Goal: Transaction & Acquisition: Purchase product/service

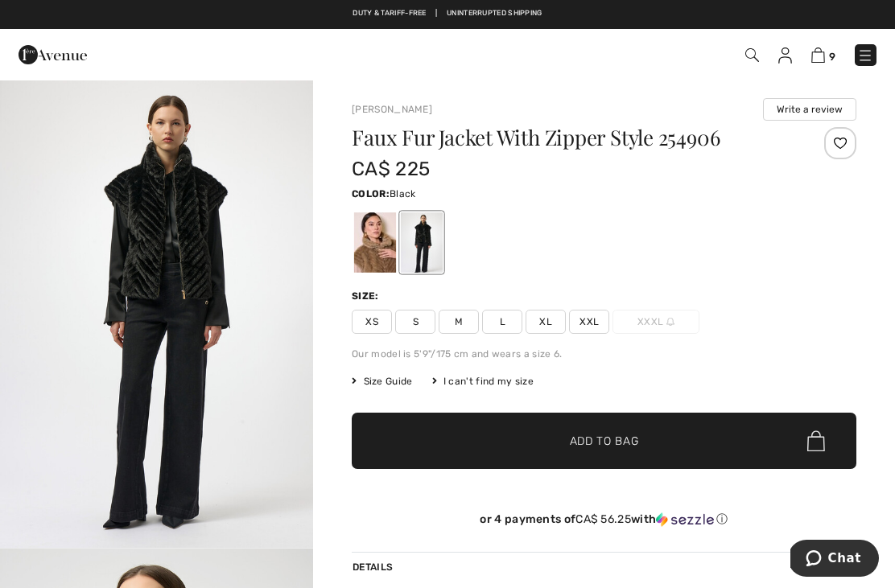
click at [516, 324] on span "L" at bounding box center [502, 322] width 40 height 24
click at [633, 445] on span "Add to Bag" at bounding box center [604, 441] width 69 height 17
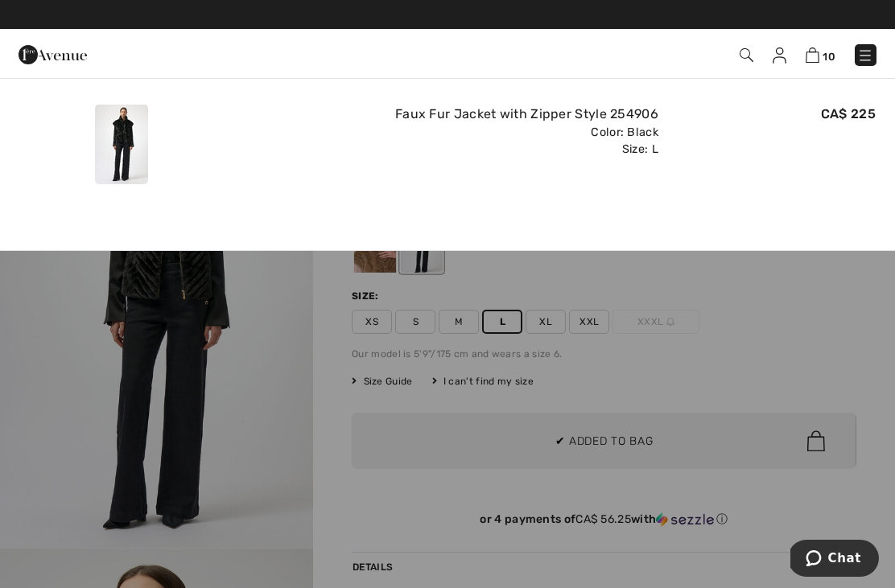
click at [860, 48] on img at bounding box center [865, 55] width 16 height 16
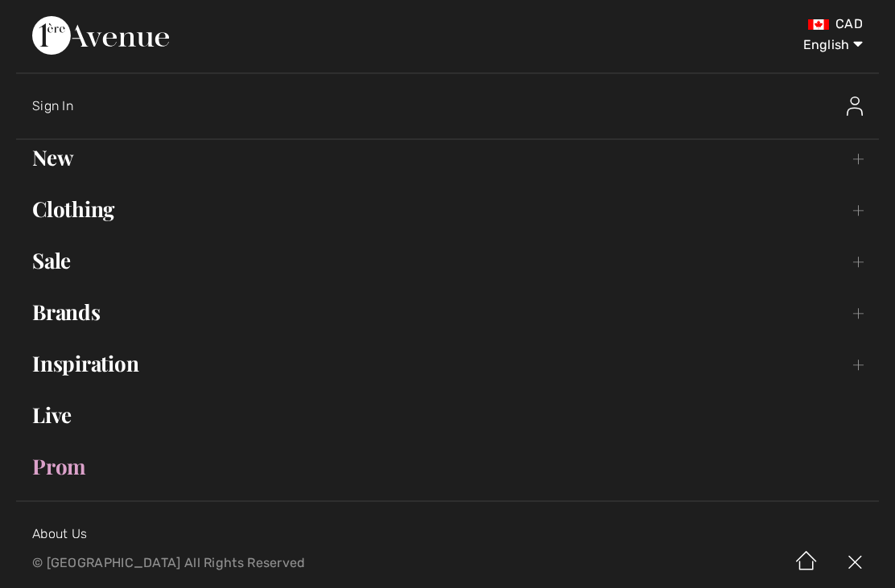
click at [169, 54] on img at bounding box center [100, 35] width 137 height 39
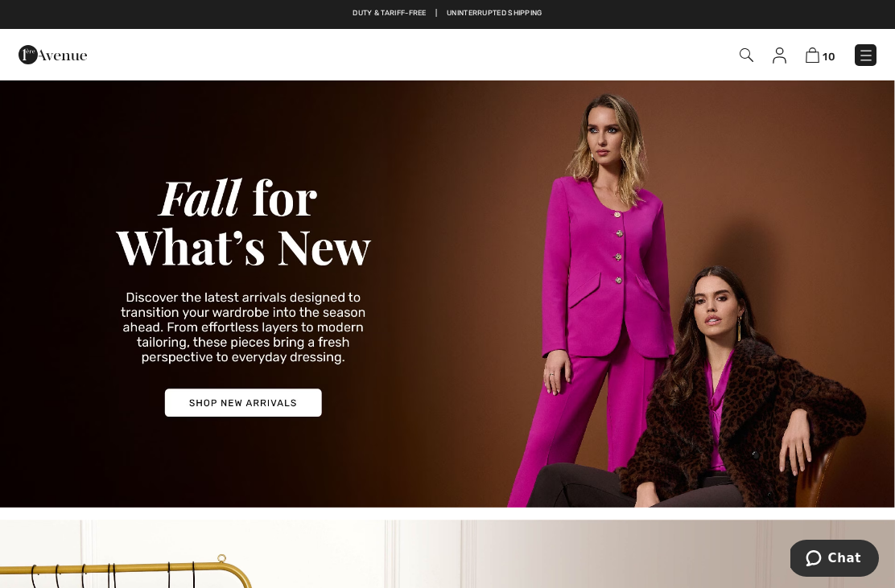
click at [810, 67] on div "10 Checkout" at bounding box center [631, 55] width 514 height 33
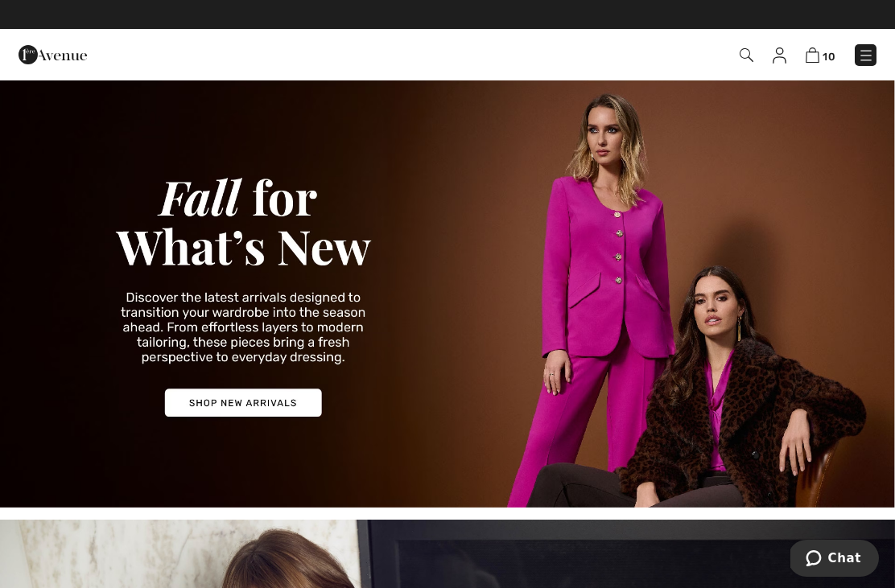
click at [806, 55] on img at bounding box center [813, 54] width 14 height 15
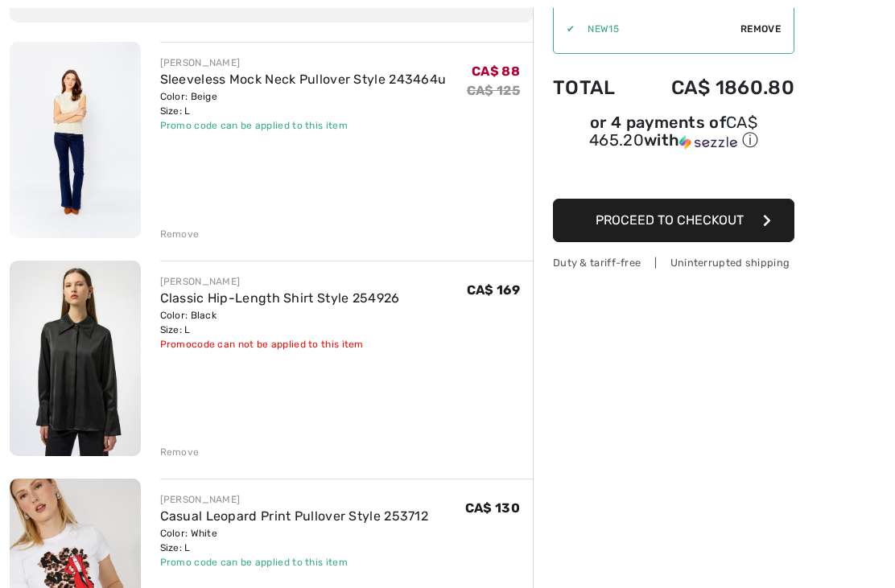
scroll to position [169, 0]
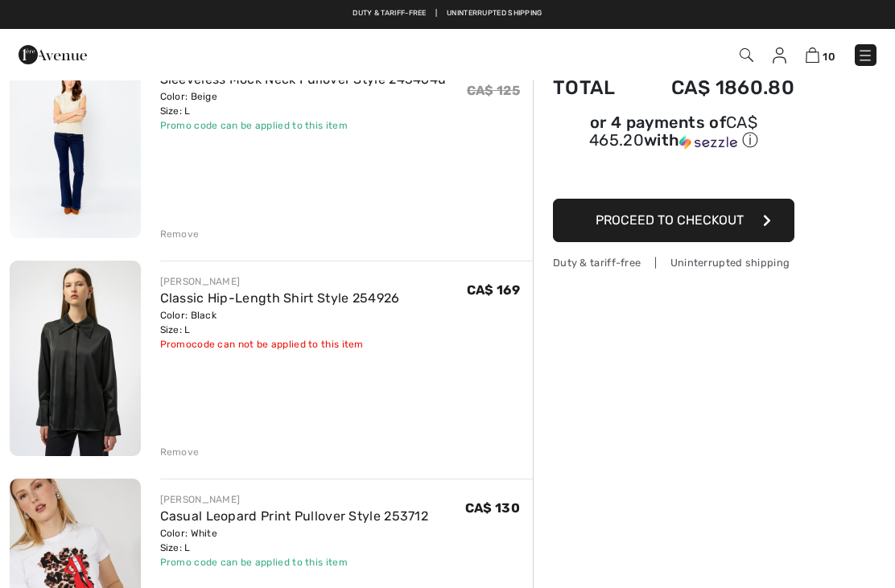
click at [184, 234] on div "Remove" at bounding box center [179, 234] width 39 height 14
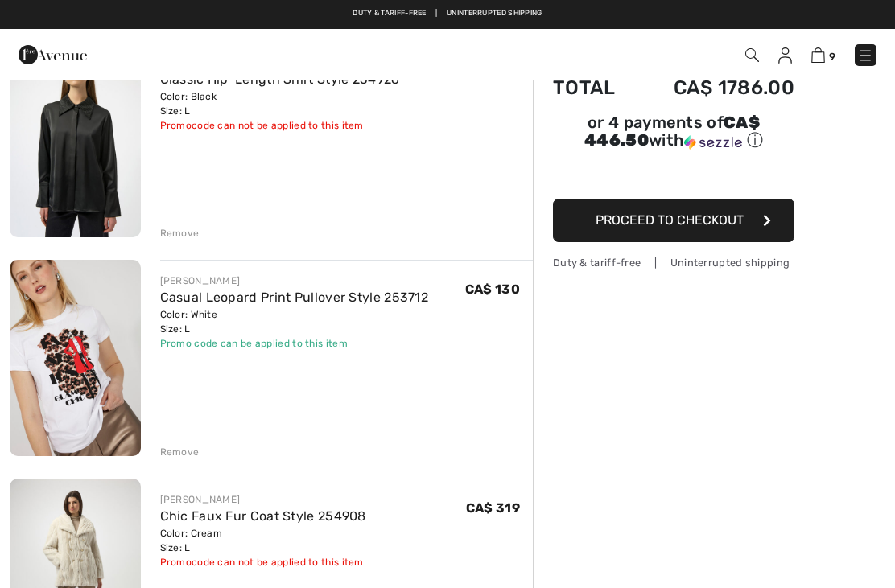
click at [184, 233] on div "Remove" at bounding box center [179, 233] width 39 height 14
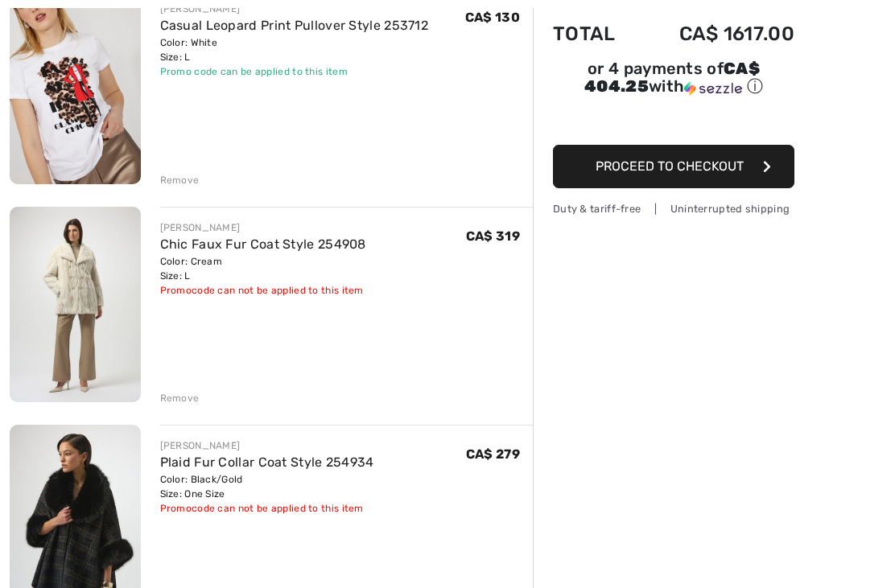
scroll to position [224, 0]
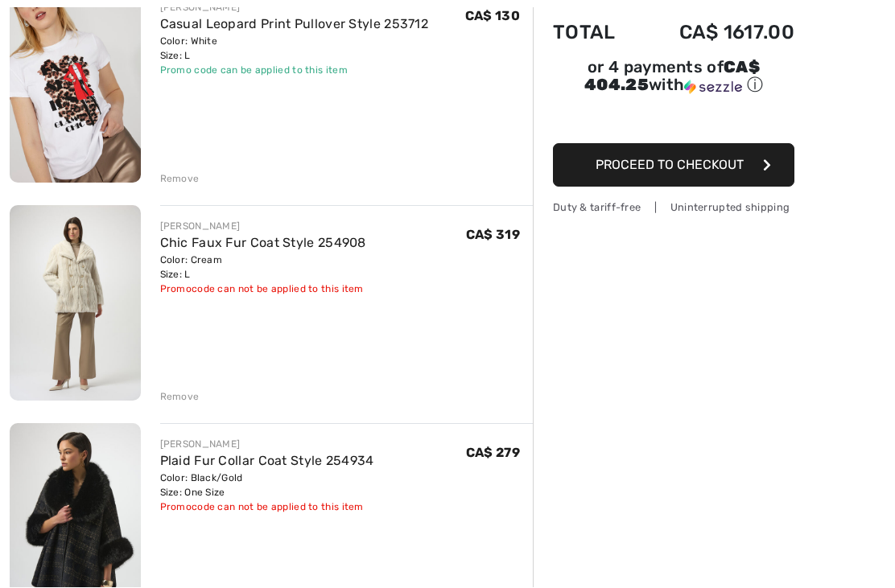
click at [188, 394] on div "Remove" at bounding box center [179, 397] width 39 height 14
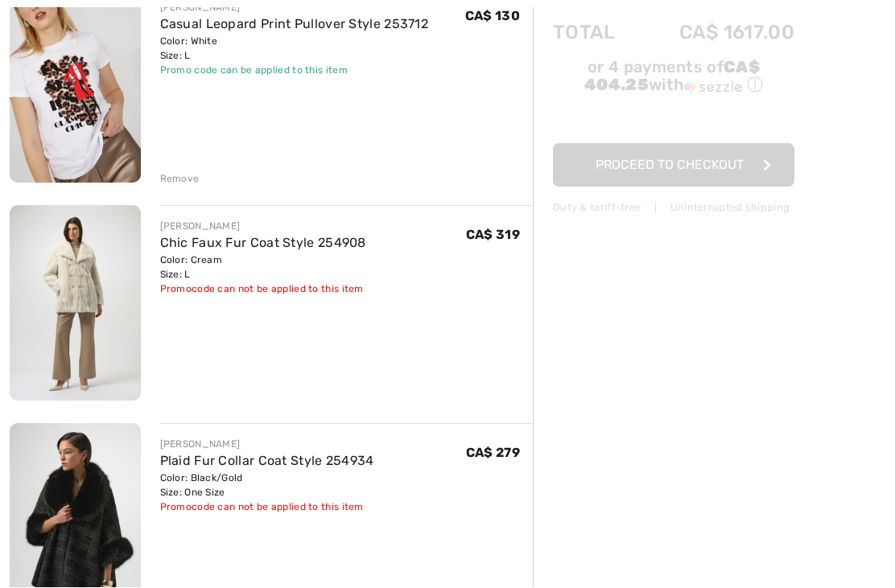
scroll to position [225, 0]
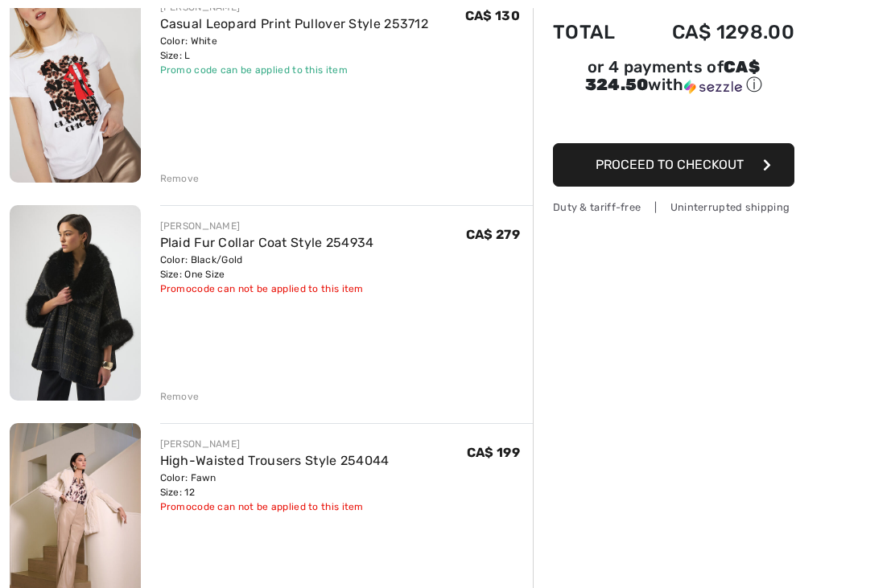
click at [182, 392] on div "Remove" at bounding box center [179, 397] width 39 height 14
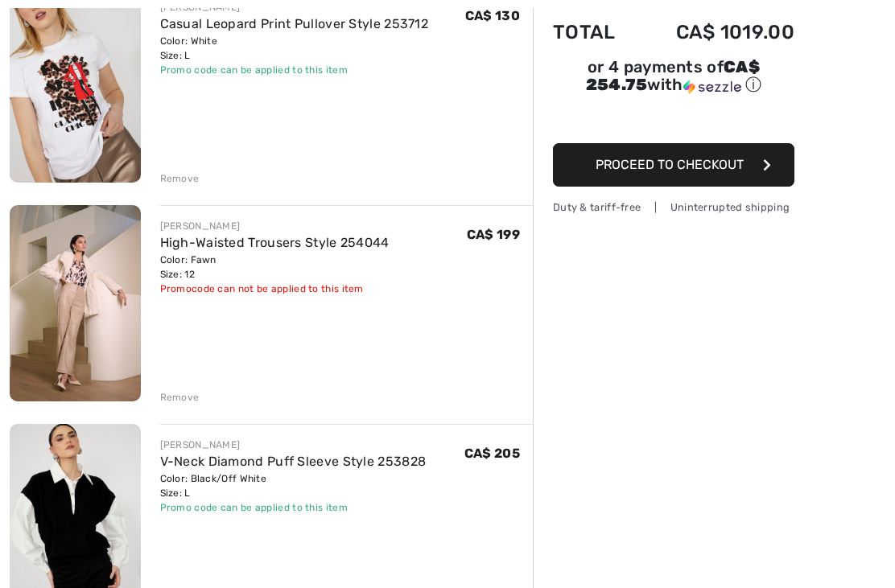
click at [176, 395] on div "Remove" at bounding box center [179, 397] width 39 height 14
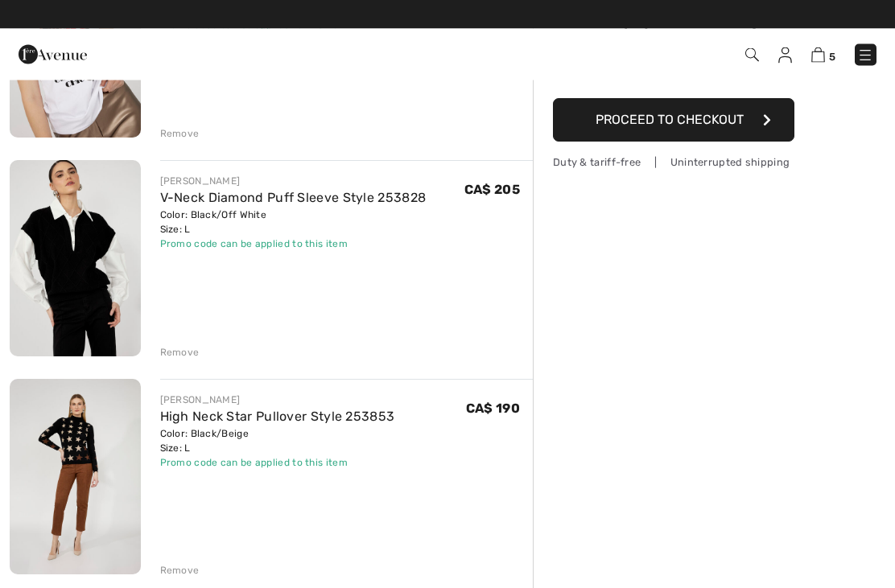
scroll to position [270, 0]
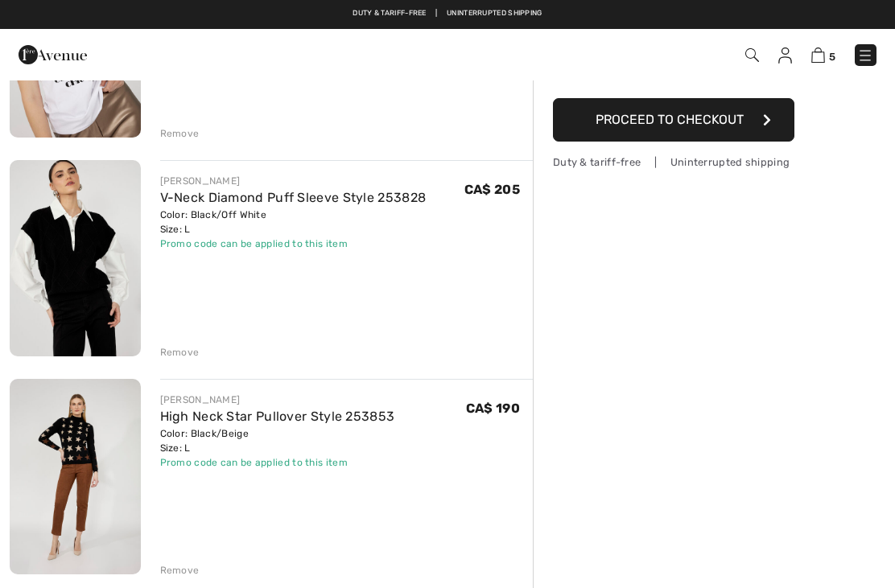
click at [192, 345] on div "Remove" at bounding box center [179, 352] width 39 height 14
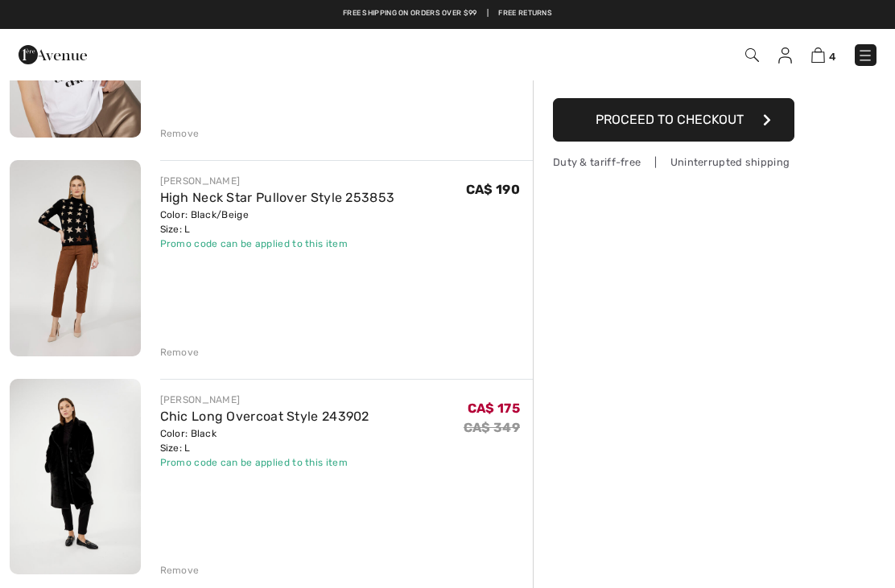
click at [182, 348] on div "Remove" at bounding box center [179, 352] width 39 height 14
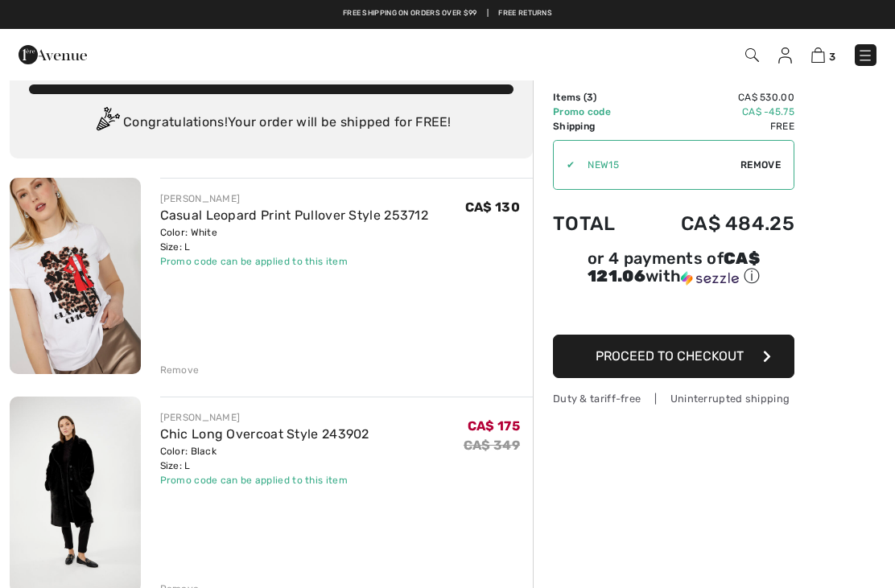
scroll to position [0, 0]
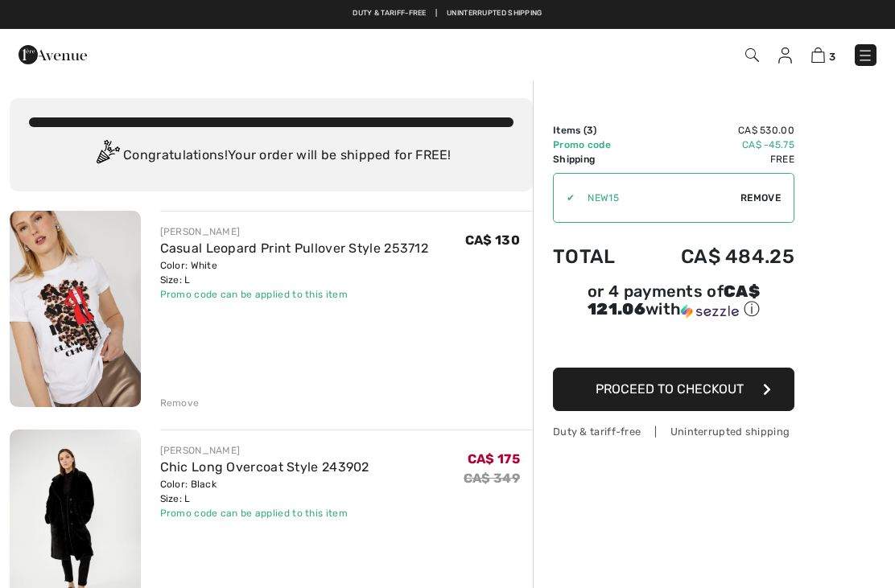
click at [189, 393] on div "Remove" at bounding box center [346, 402] width 373 height 18
click at [185, 407] on div "Remove" at bounding box center [179, 403] width 39 height 14
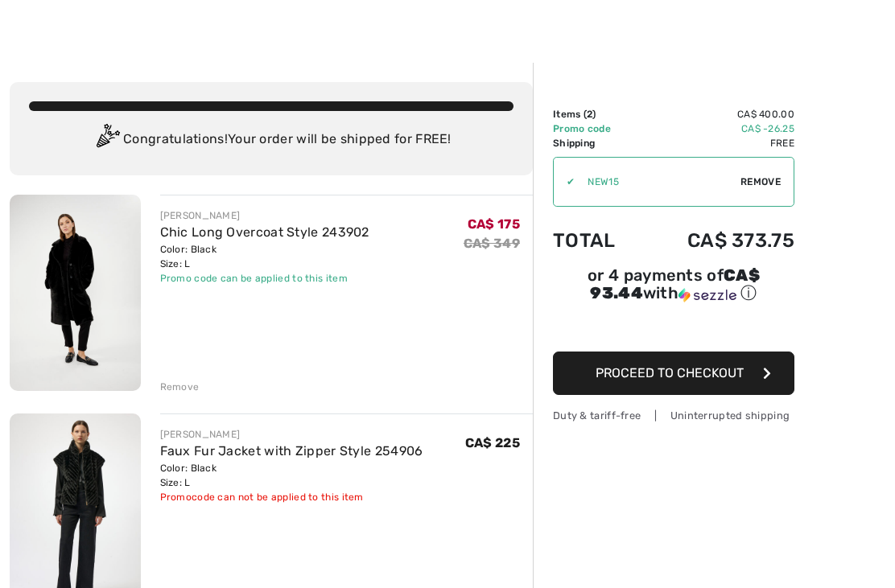
scroll to position [15, 0]
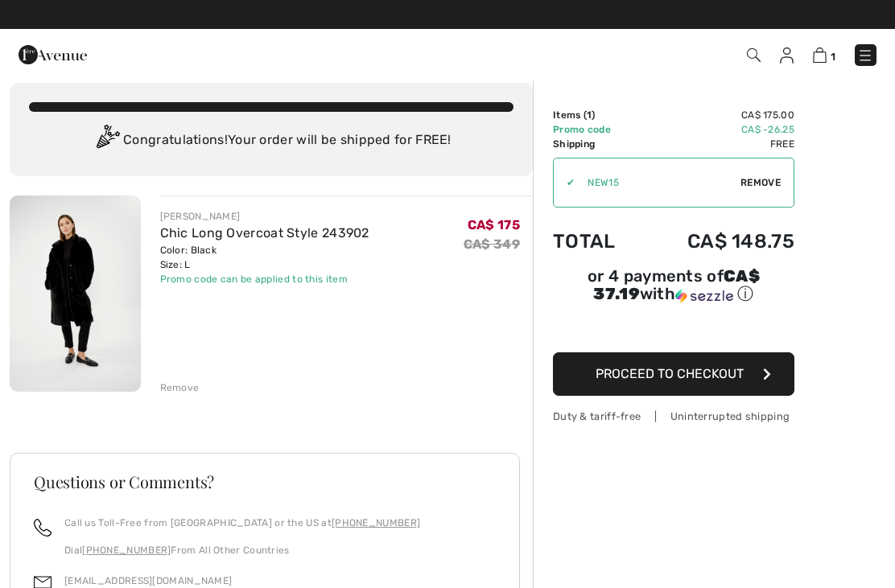
click at [67, 310] on img at bounding box center [75, 294] width 131 height 196
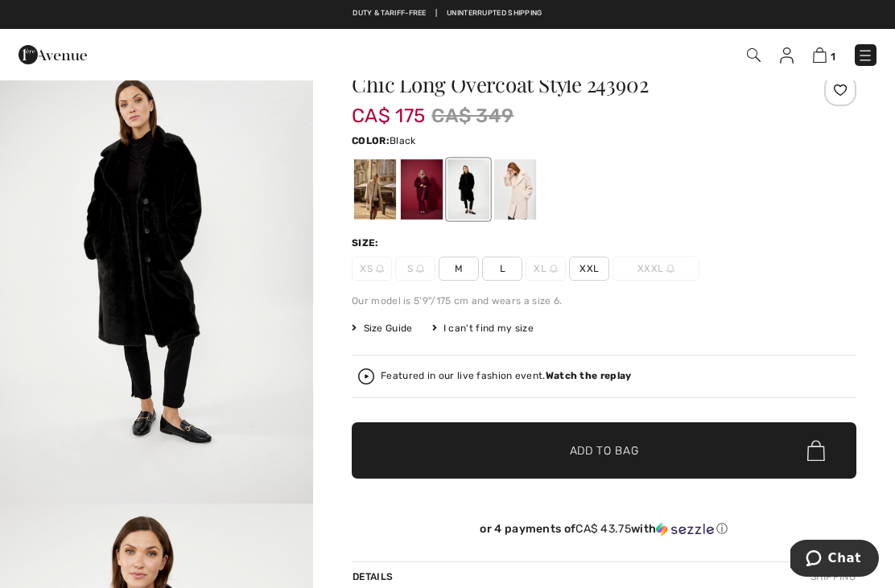
click at [528, 194] on div at bounding box center [515, 189] width 42 height 60
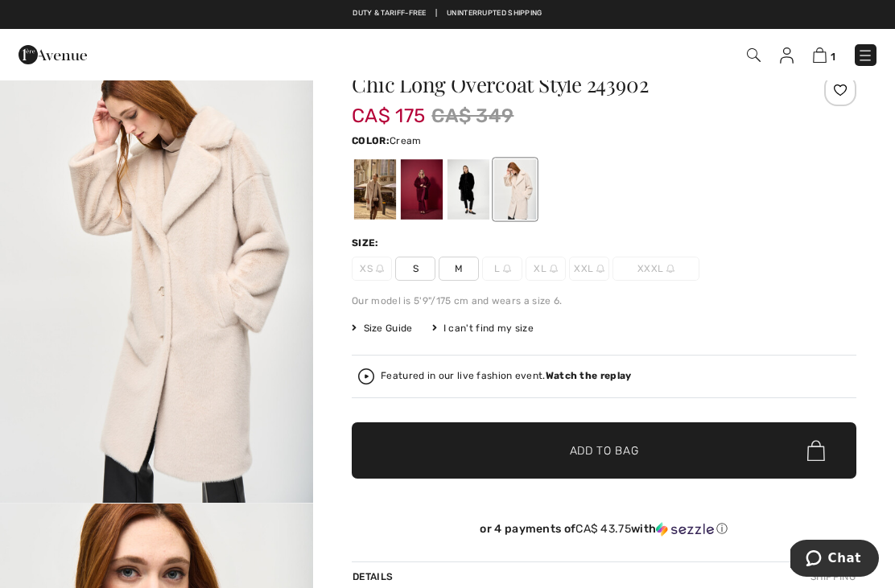
click at [426, 202] on div at bounding box center [422, 189] width 42 height 60
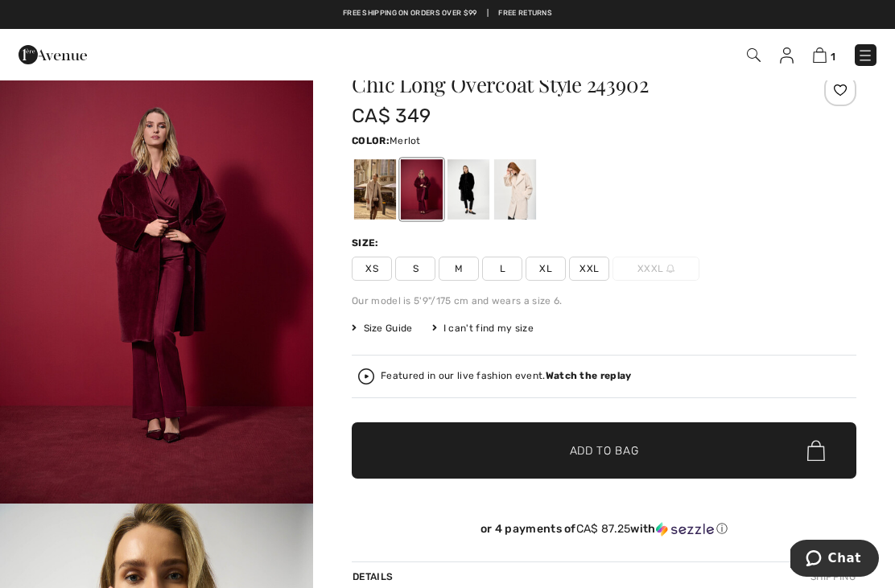
click at [381, 190] on div at bounding box center [375, 189] width 42 height 60
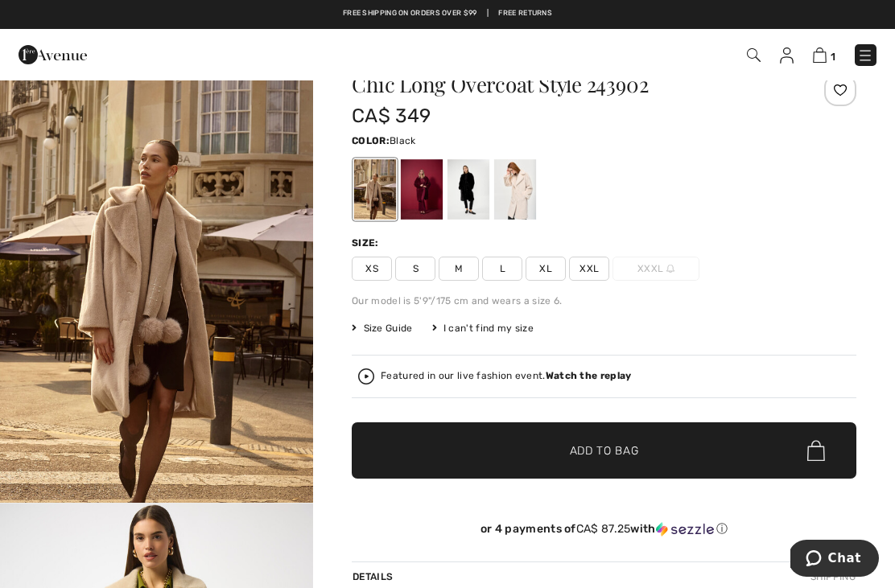
click at [477, 192] on div at bounding box center [468, 189] width 42 height 60
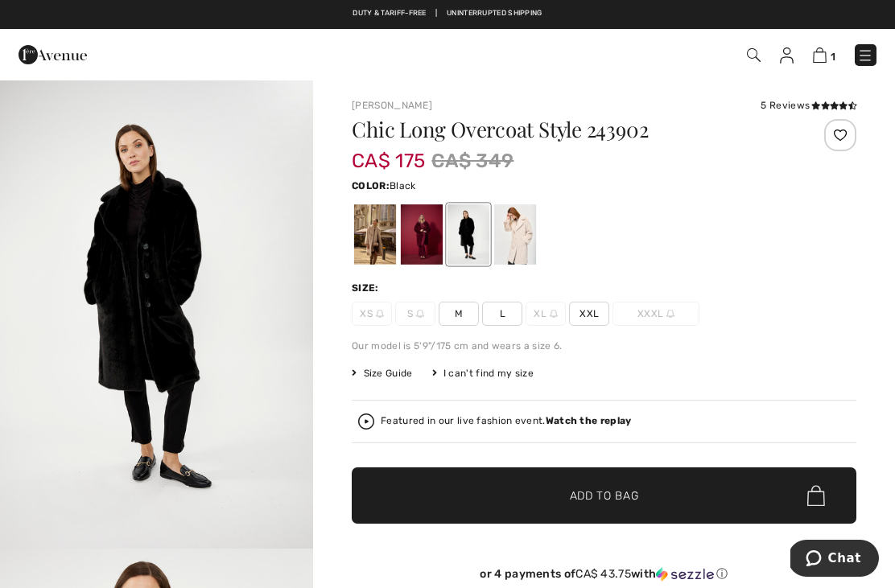
click at [816, 52] on img at bounding box center [820, 54] width 14 height 15
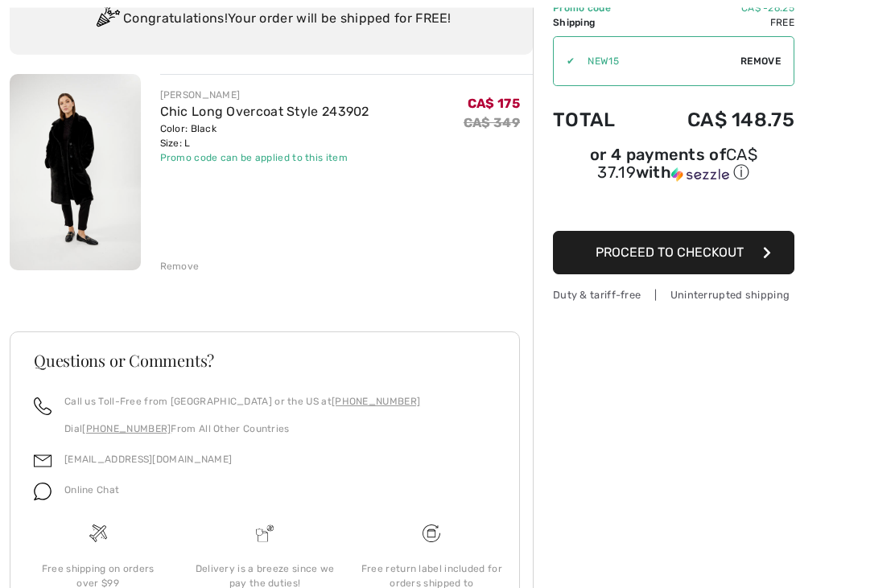
scroll to position [183, 0]
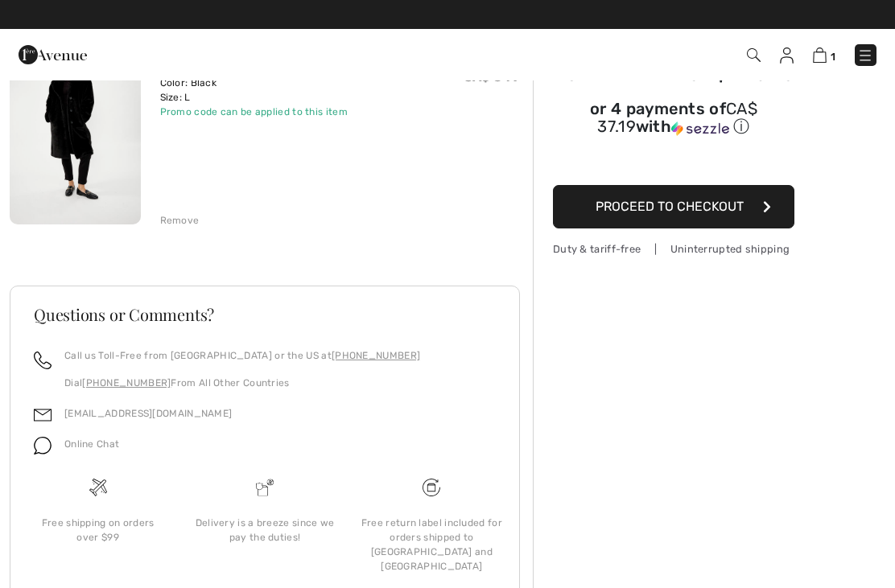
click at [678, 214] on span "Proceed to Checkout" at bounding box center [670, 206] width 148 height 15
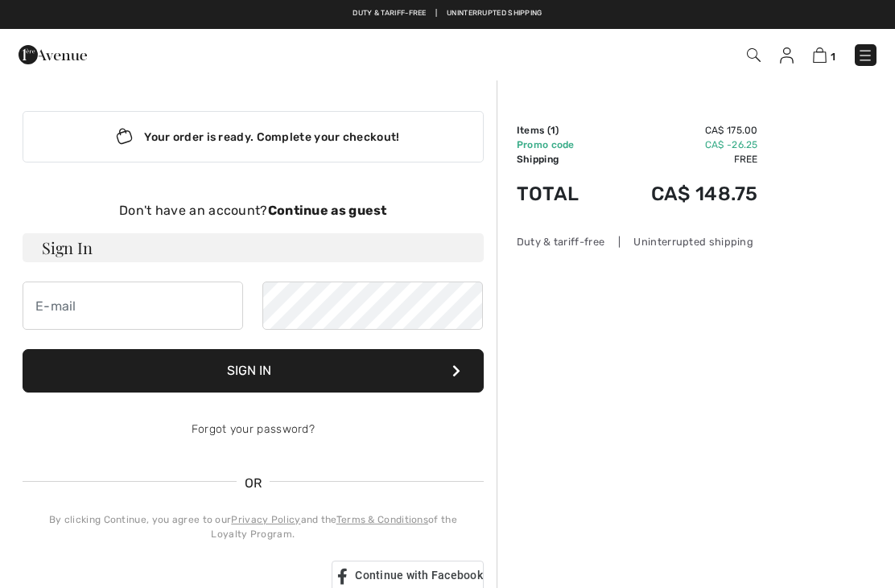
click at [319, 211] on strong "Continue as guest" at bounding box center [327, 210] width 119 height 15
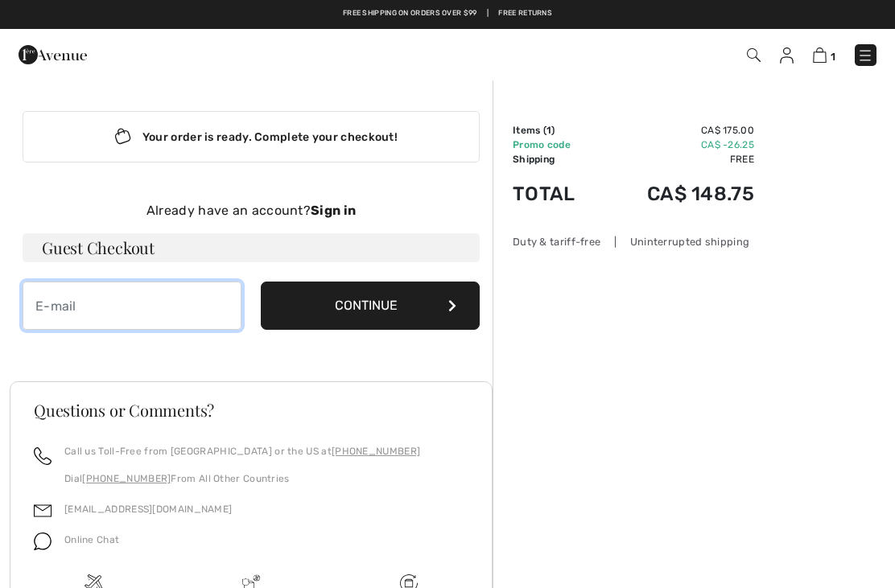
click at [128, 308] on input "email" at bounding box center [132, 306] width 219 height 48
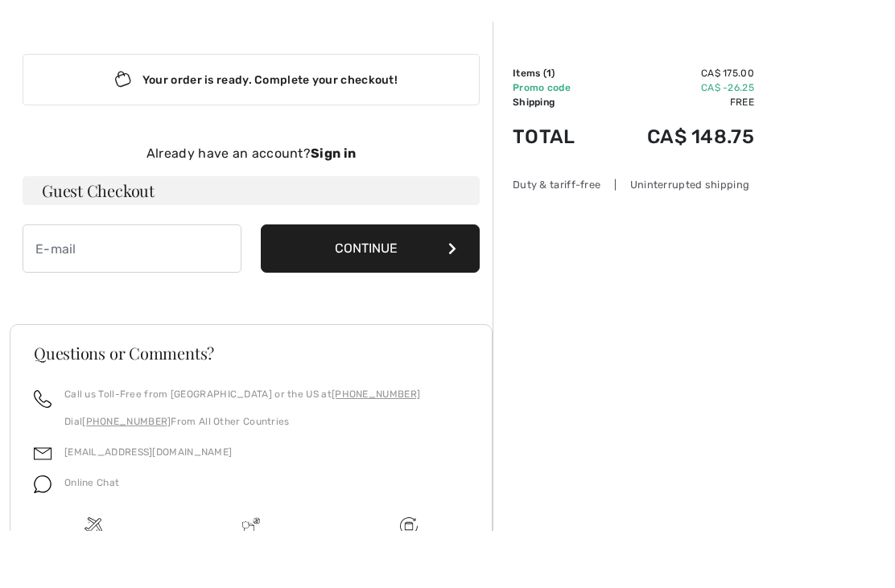
click at [350, 203] on strong "Sign in" at bounding box center [333, 210] width 45 height 15
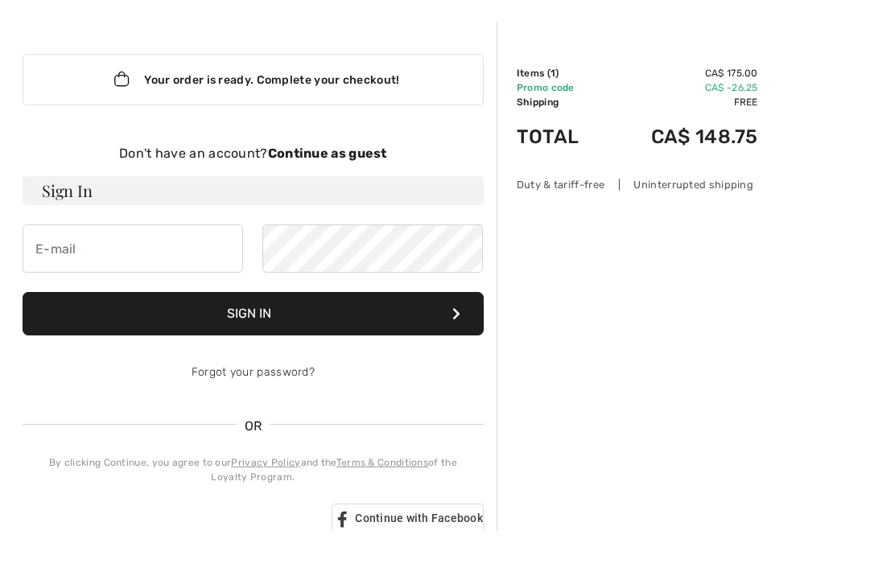
scroll to position [57, 0]
click at [151, 252] on input "email" at bounding box center [133, 249] width 221 height 48
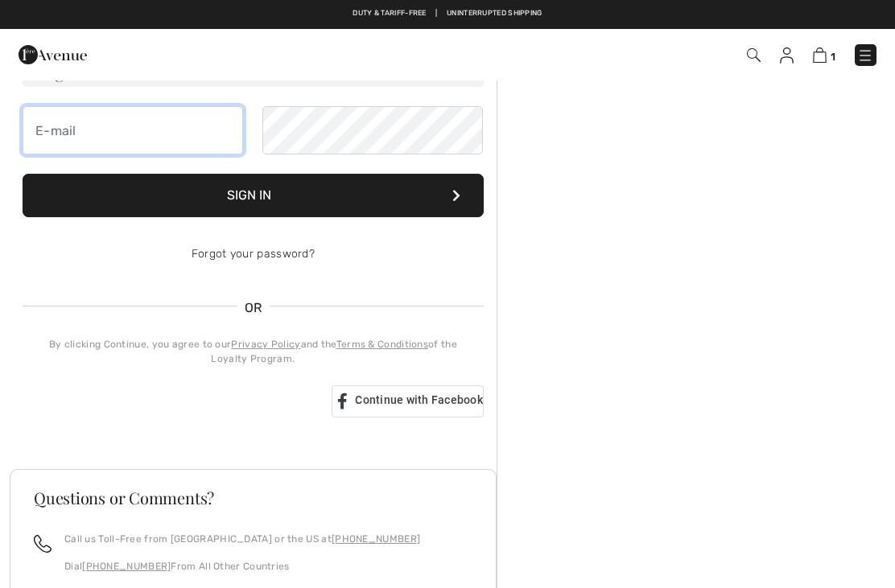
scroll to position [0, 0]
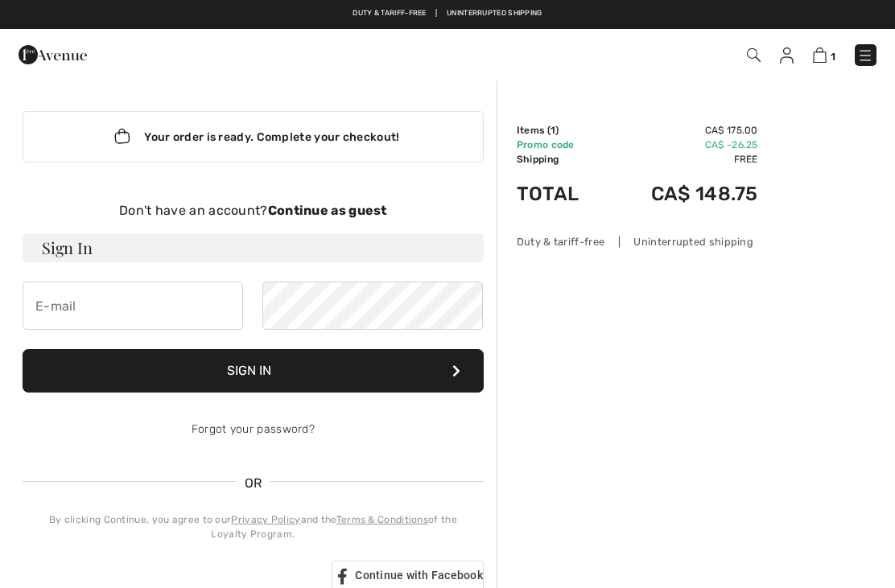
click at [349, 214] on strong "Continue as guest" at bounding box center [327, 210] width 119 height 15
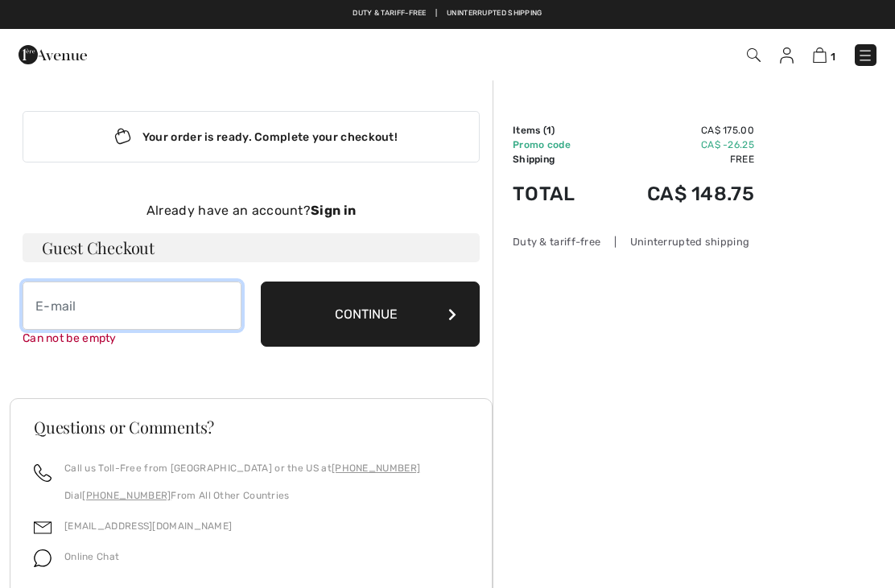
click at [162, 305] on input "email" at bounding box center [132, 306] width 219 height 48
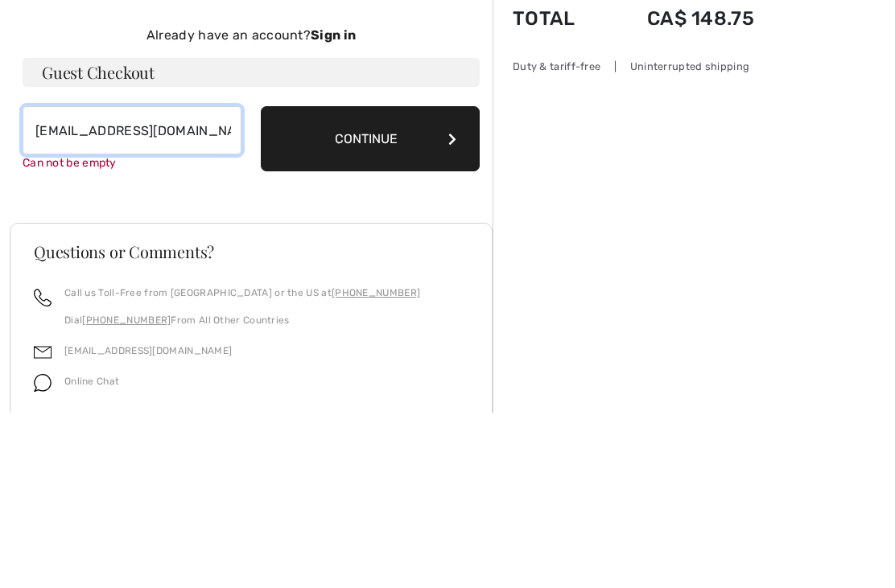
type input "josee-_ouellet@hotmail.com"
click at [377, 282] on button "Continue" at bounding box center [370, 314] width 219 height 65
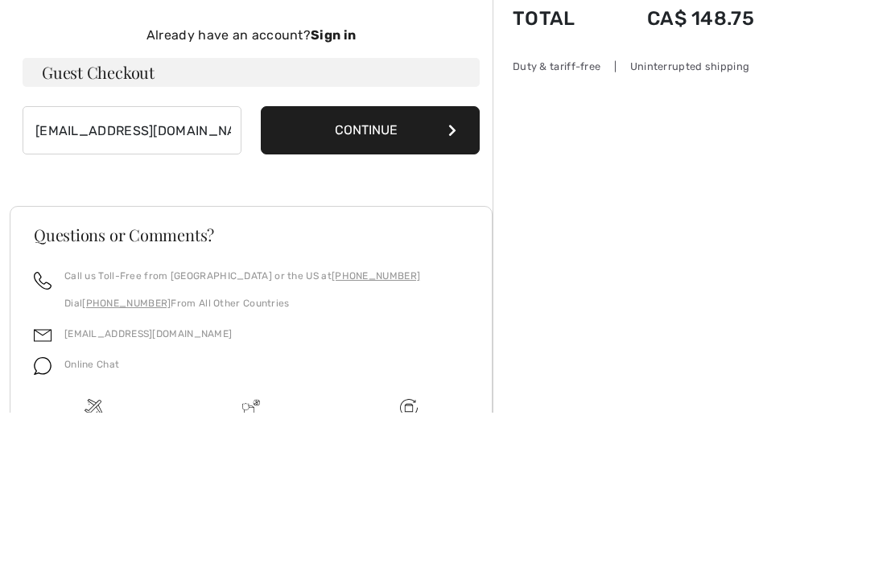
scroll to position [147, 0]
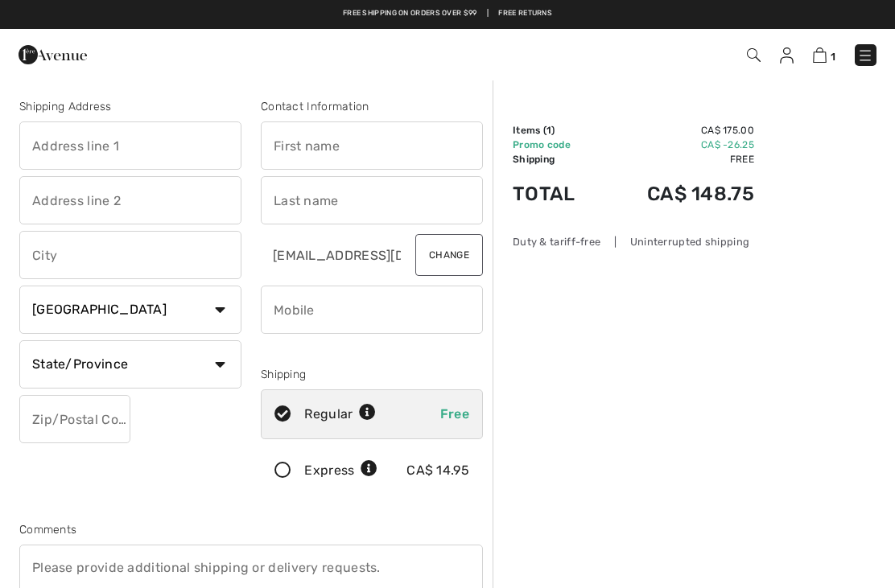
click at [340, 144] on input "text" at bounding box center [372, 146] width 222 height 48
click at [378, 196] on input "text" at bounding box center [372, 200] width 222 height 48
type input "Josée"
click at [79, 152] on input "text" at bounding box center [130, 146] width 222 height 48
type input "Ouellet"
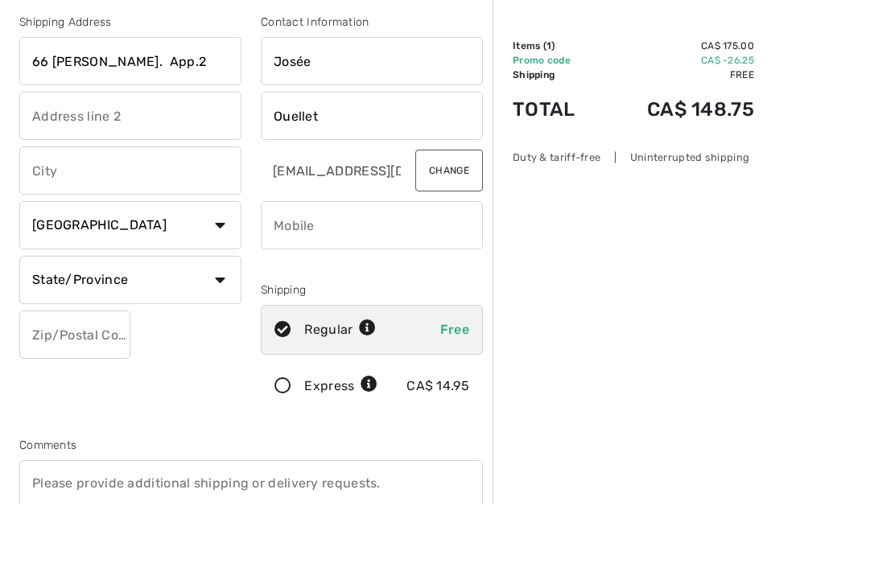
type input "66 [PERSON_NAME]. App.2"
click at [135, 231] on input "text" at bounding box center [130, 255] width 222 height 48
click at [220, 340] on select "State/Province Alberta British Columbia Manitoba New Brunswick Newfoundland and…" at bounding box center [130, 364] width 222 height 48
type input "Saint-Jean-sur-Richelieu"
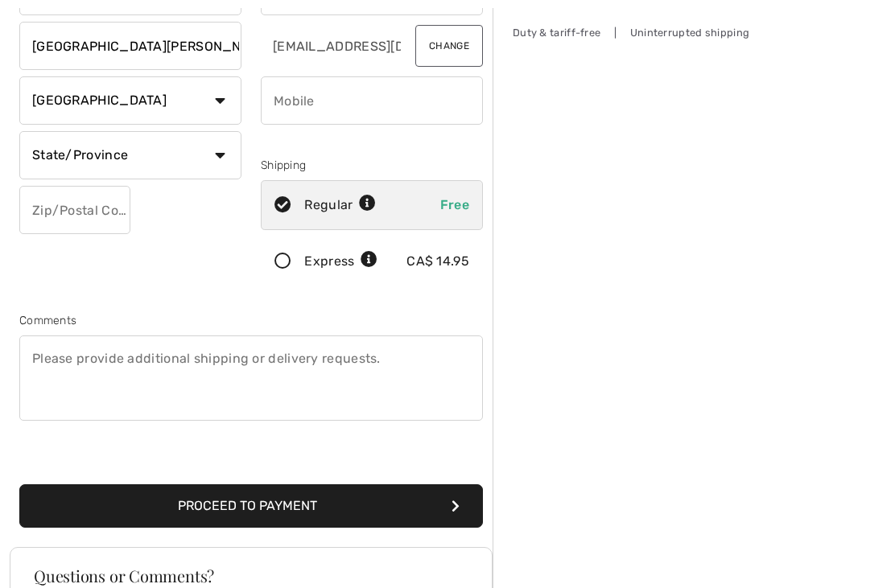
select select "QC"
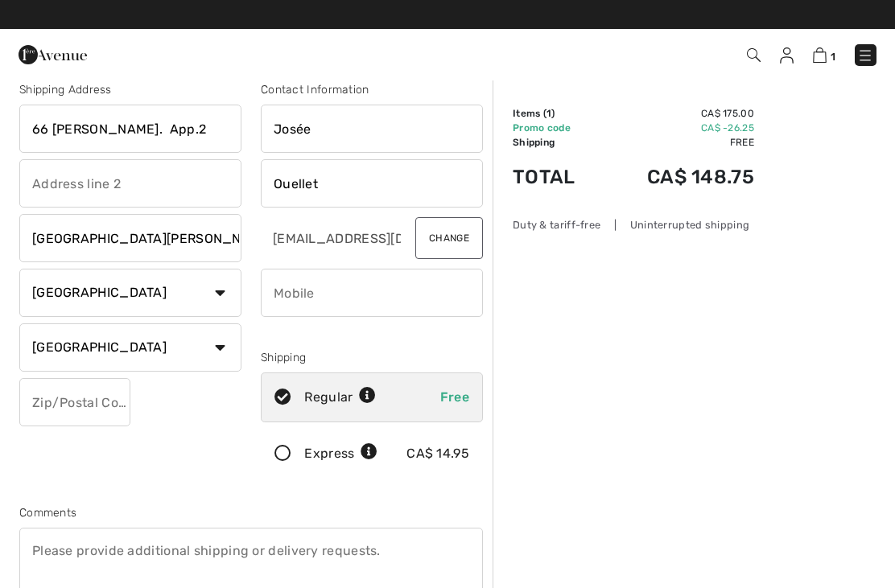
click at [369, 298] on input "phone" at bounding box center [372, 293] width 222 height 48
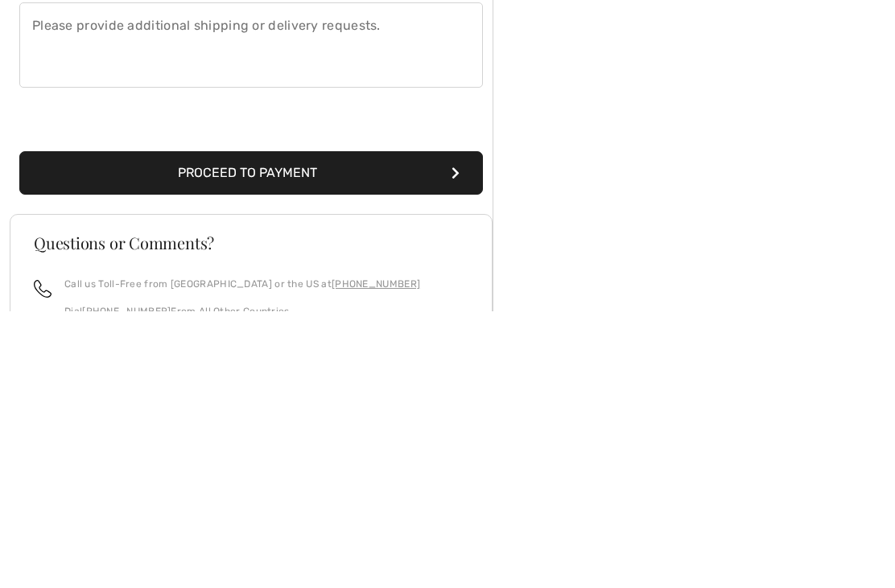
scroll to position [269, 0]
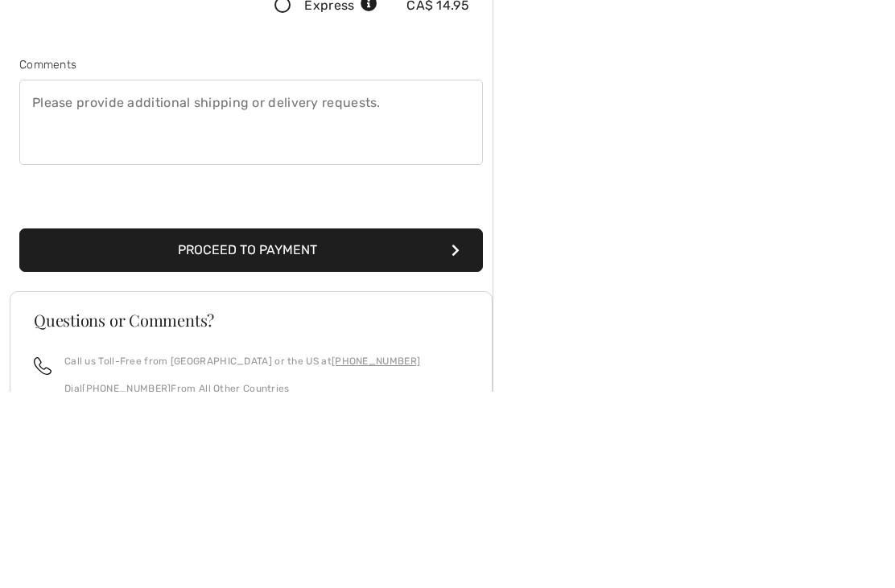
type input "5148931896"
click at [73, 276] on textarea at bounding box center [251, 318] width 464 height 85
click at [97, 276] on textarea "Livraison àla porte arrière" at bounding box center [251, 318] width 464 height 85
click at [229, 276] on textarea "Livraison à la porte arrière" at bounding box center [251, 318] width 464 height 85
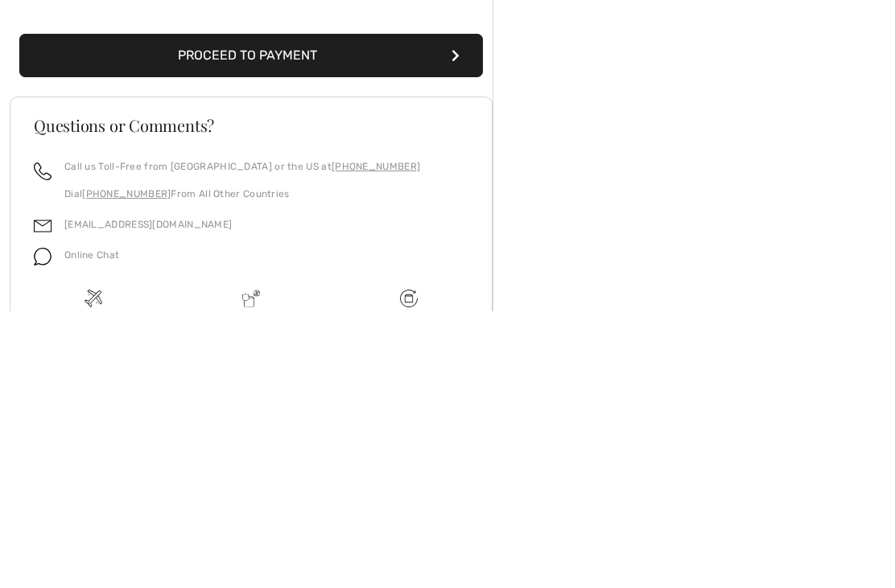
scroll to position [385, 0]
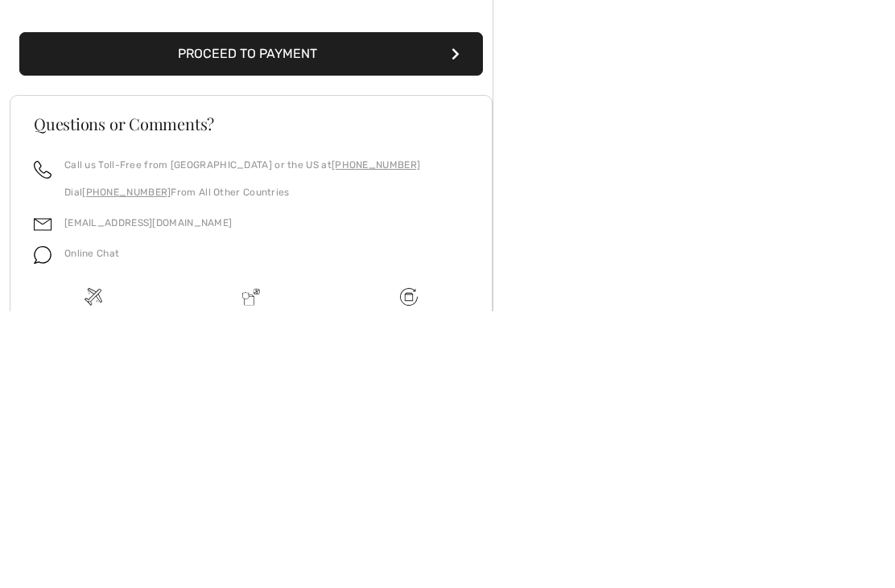
type textarea "Livraison à la porte arrière"
click at [283, 309] on button "Proceed to Payment" at bounding box center [251, 330] width 464 height 43
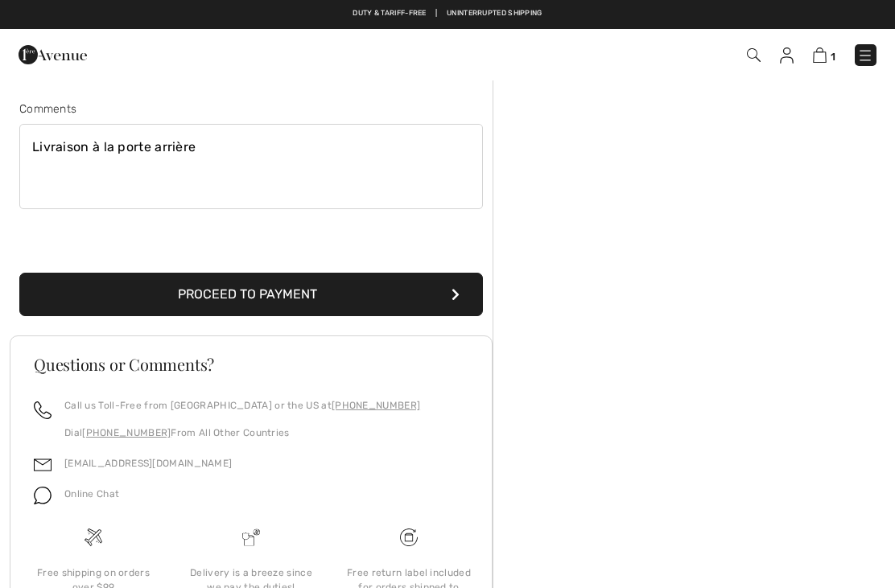
scroll to position [279, 0]
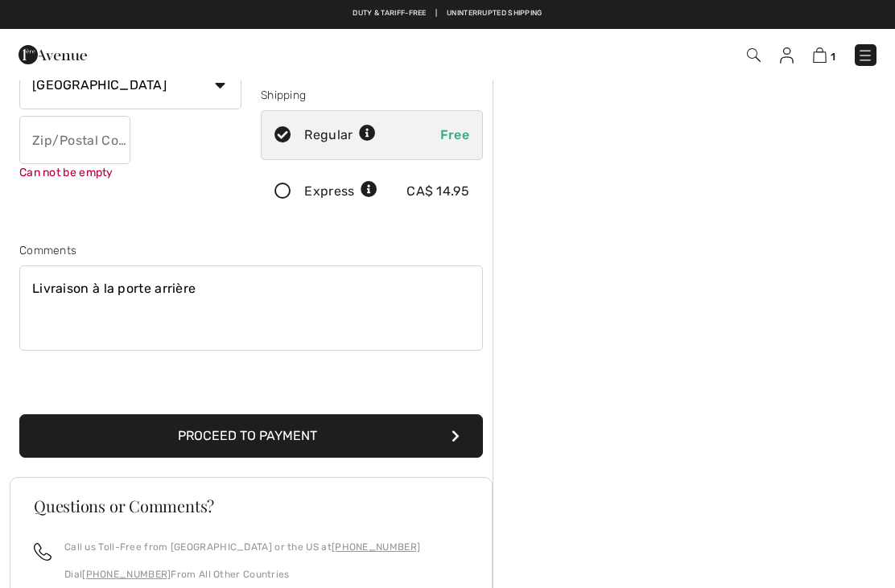
click at [58, 138] on input "text" at bounding box center [74, 140] width 111 height 48
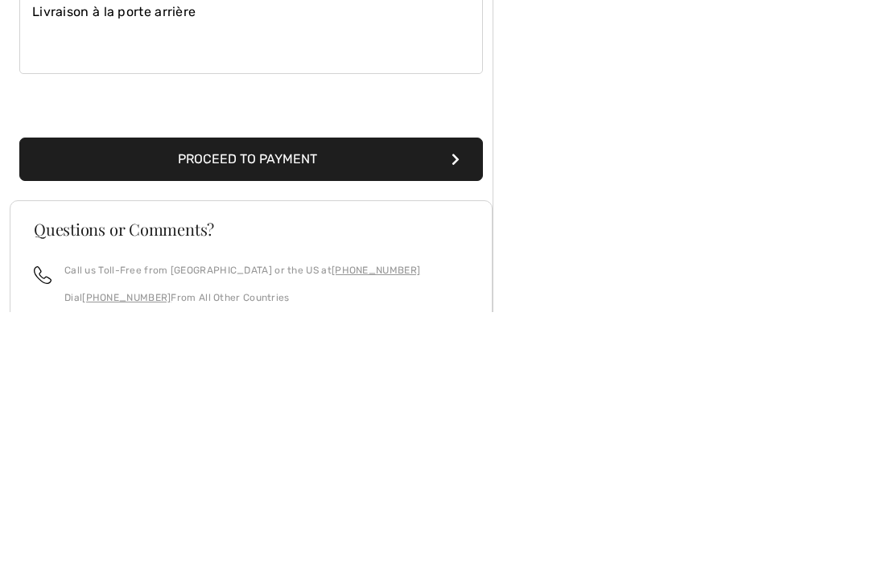
type input "J2X5R7"
click at [279, 414] on button "Proceed to Payment" at bounding box center [251, 435] width 464 height 43
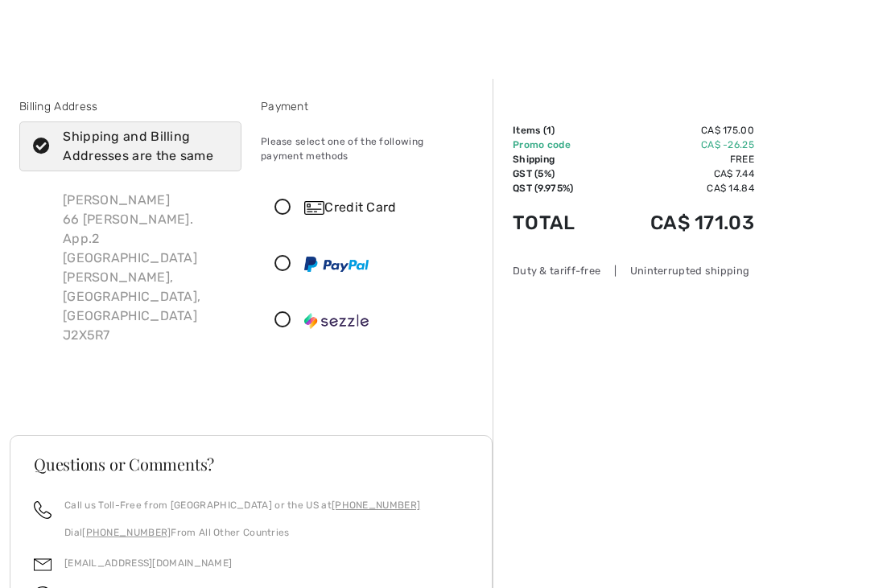
click at [291, 202] on icon at bounding box center [283, 208] width 43 height 17
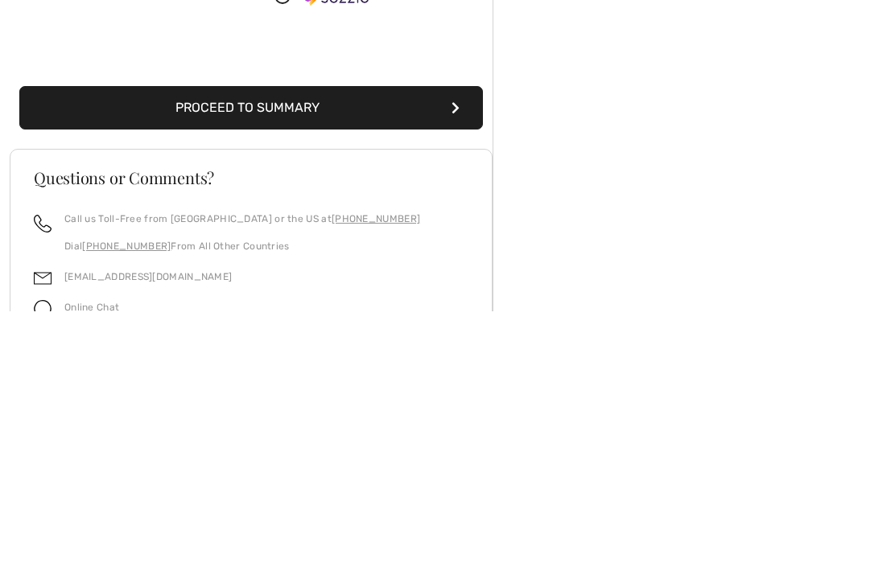
scroll to position [253, 0]
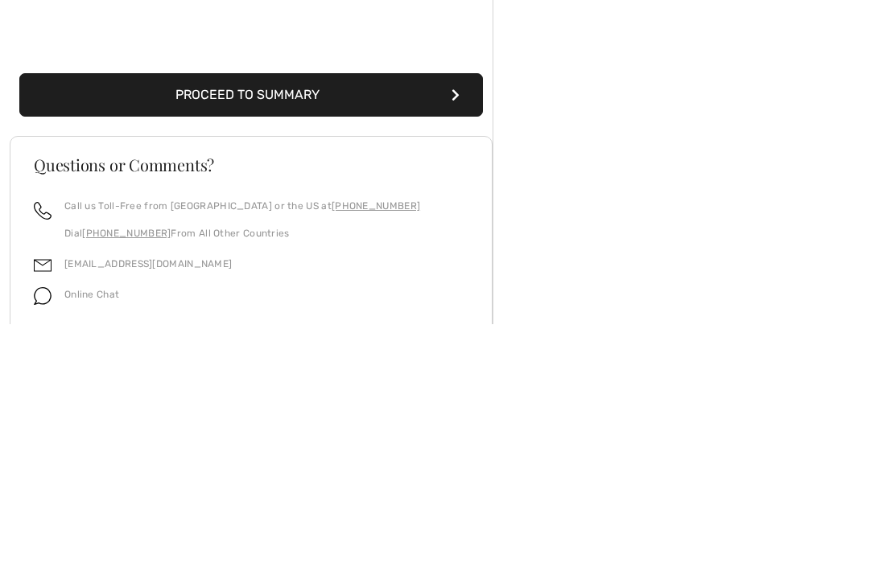
click at [285, 337] on button "Proceed to Summary" at bounding box center [251, 358] width 464 height 43
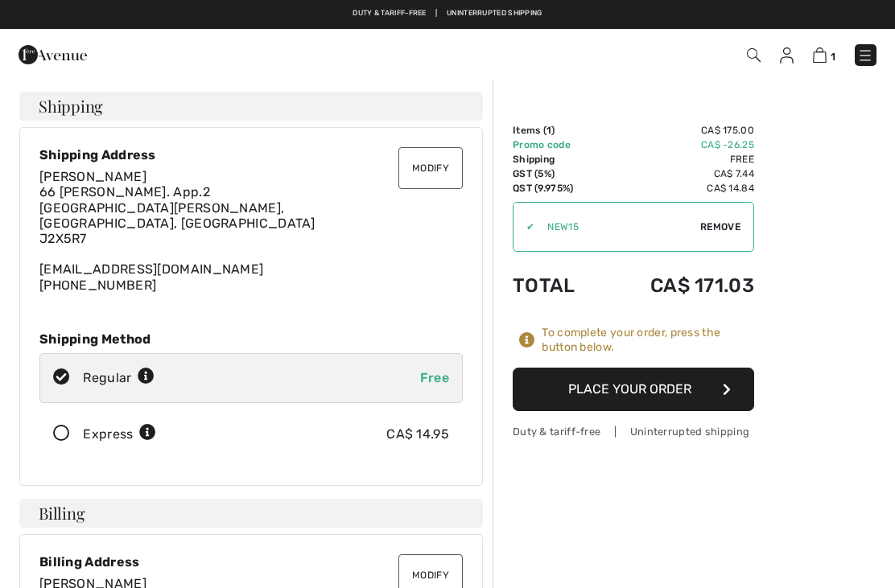
checkbox input "true"
click at [637, 394] on button "Place Your Order" at bounding box center [633, 389] width 241 height 43
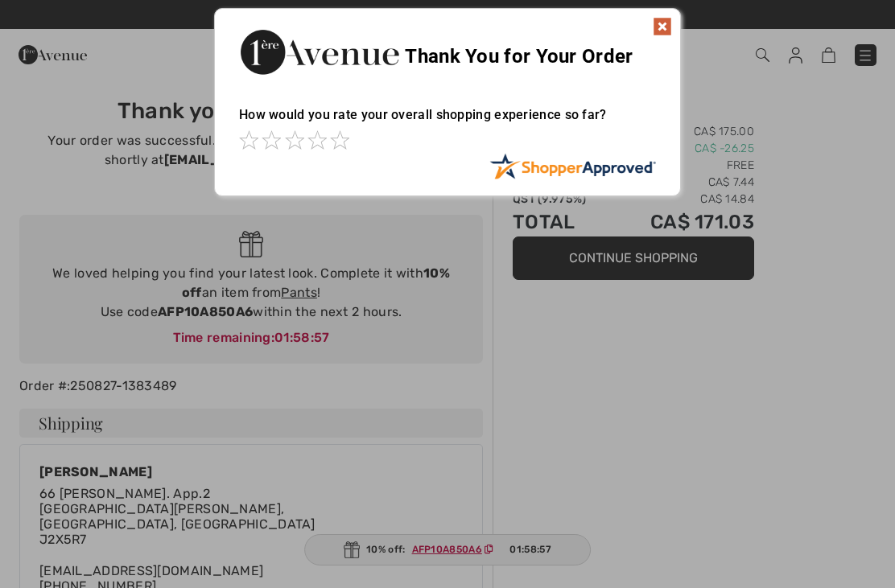
click at [664, 31] on img at bounding box center [662, 26] width 19 height 19
click at [443, 303] on div at bounding box center [447, 294] width 895 height 588
click at [658, 24] on img at bounding box center [662, 26] width 19 height 19
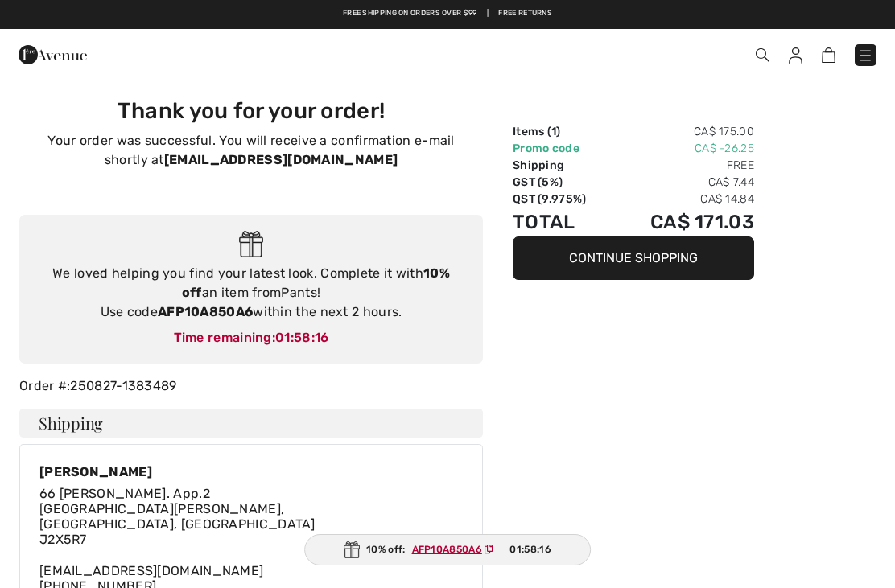
click at [301, 291] on link "Pants" at bounding box center [299, 292] width 36 height 15
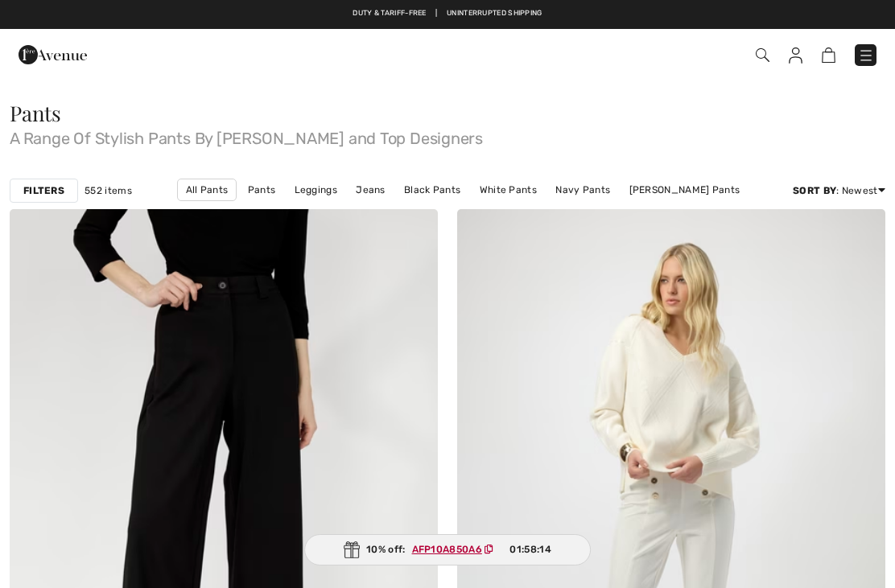
checkbox input "true"
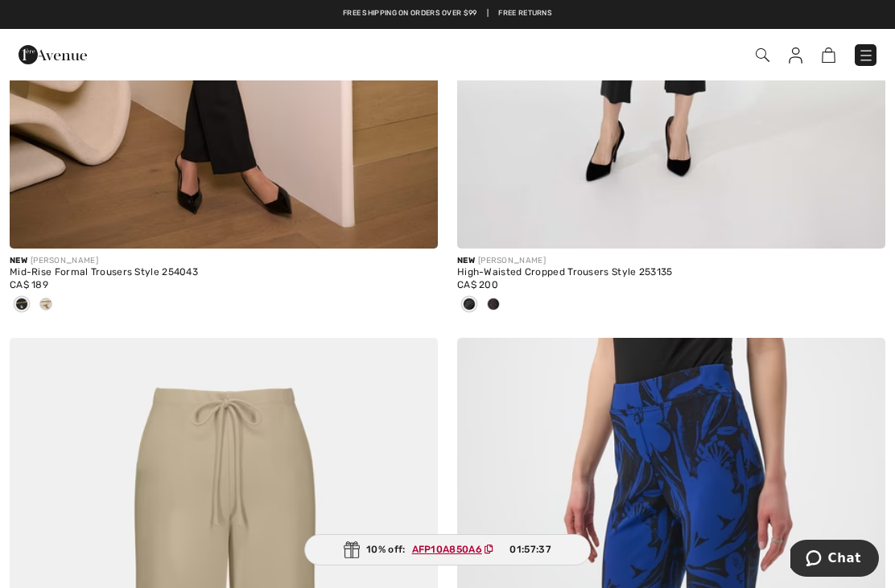
scroll to position [7201, 0]
